Goal: Register for event/course

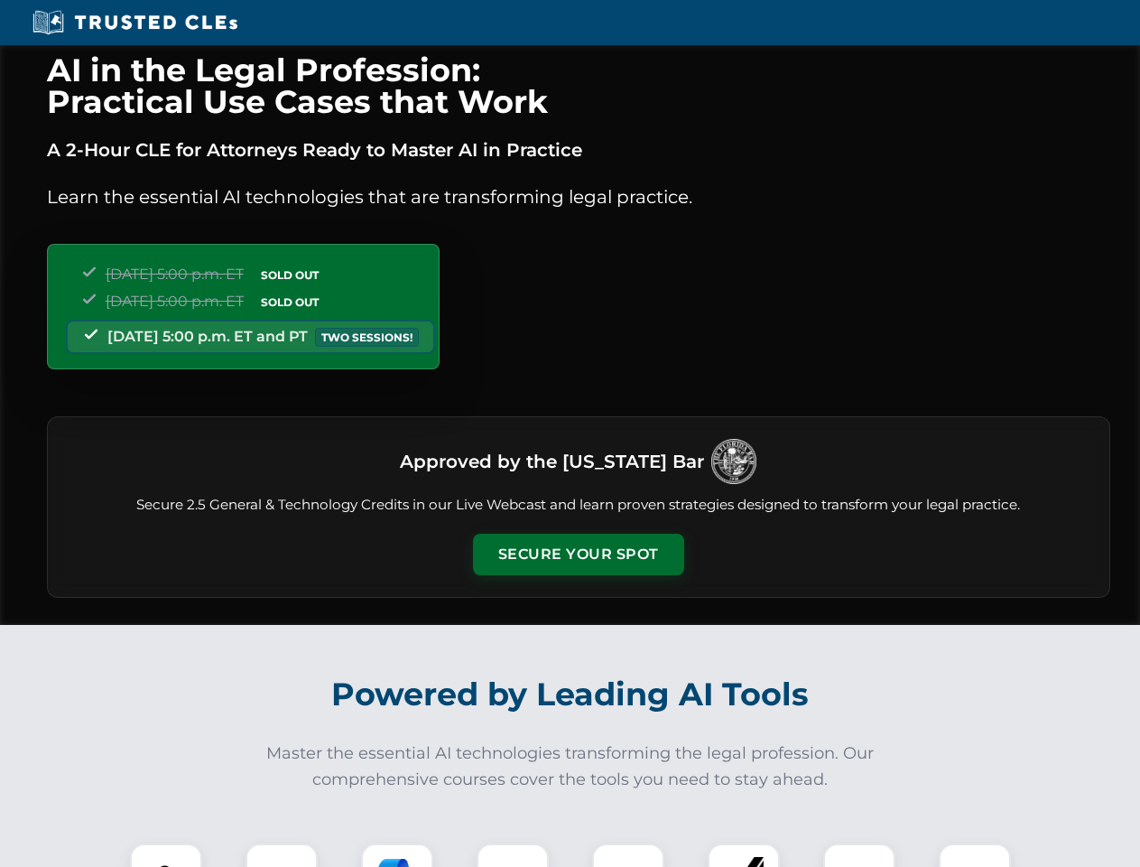
click at [578, 554] on button "Secure Your Spot" at bounding box center [578, 554] width 211 height 42
click at [166, 855] on img at bounding box center [166, 879] width 52 height 52
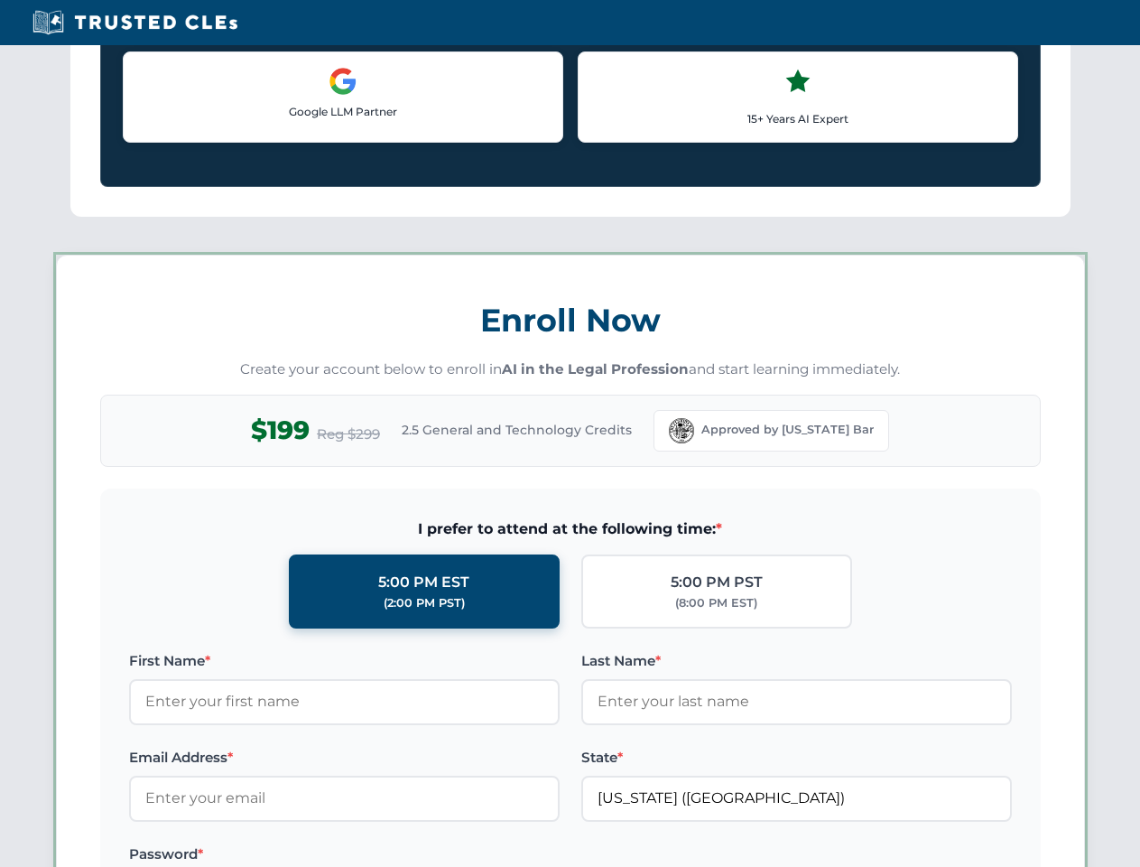
click at [397, 855] on label "Password *" at bounding box center [344, 854] width 431 height 22
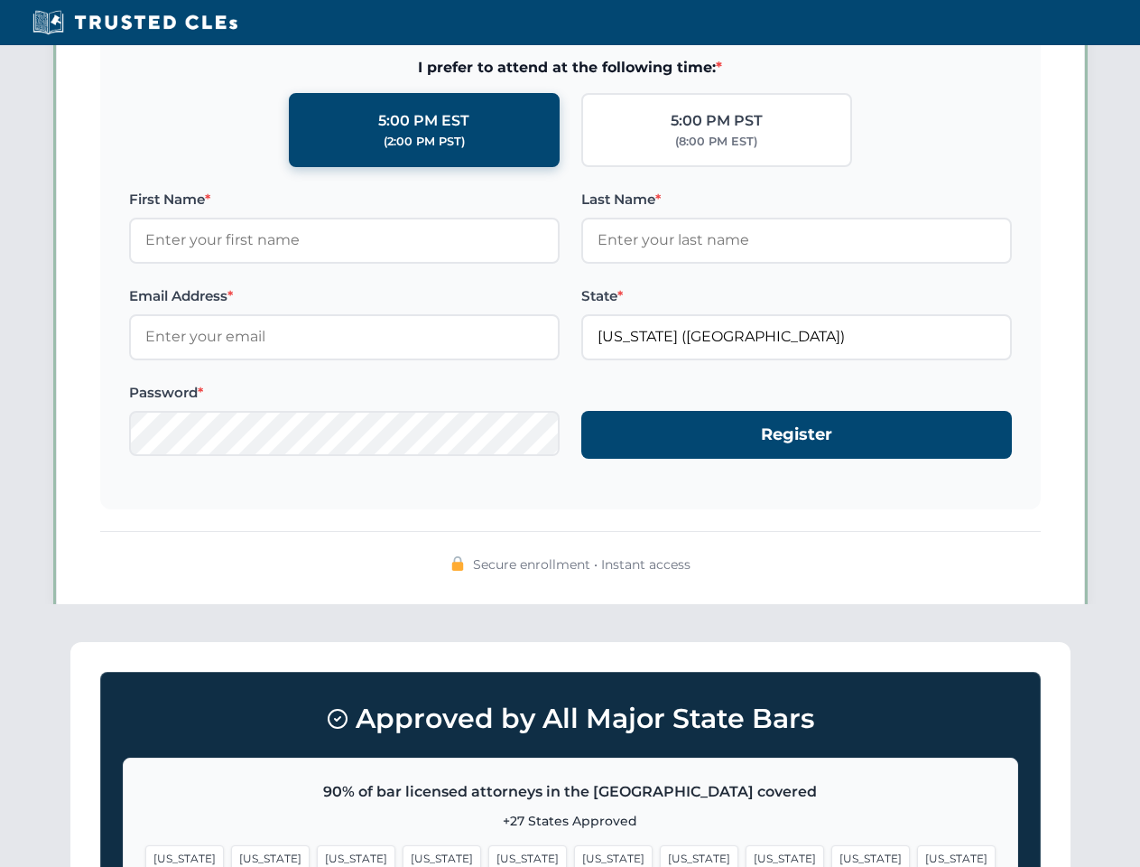
click at [831, 855] on span "[US_STATE]" at bounding box center [870, 858] width 79 height 26
